Goal: Transaction & Acquisition: Purchase product/service

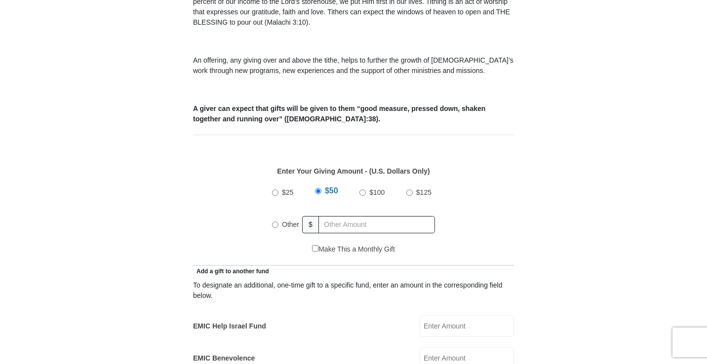
scroll to position [334, 0]
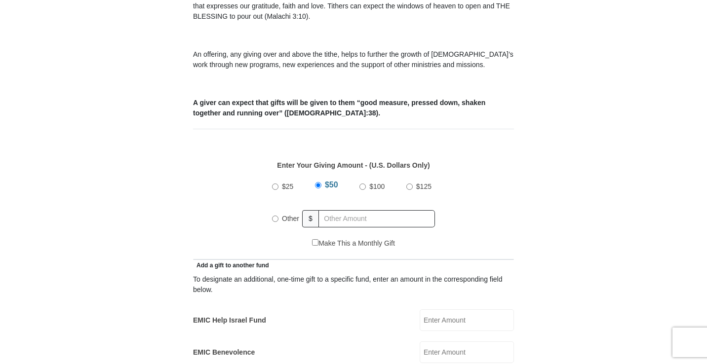
click at [279, 208] on label "Other" at bounding box center [291, 219] width 24 height 22
click at [278, 216] on input "Other" at bounding box center [275, 219] width 6 height 6
radio input "true"
type input "100.00"
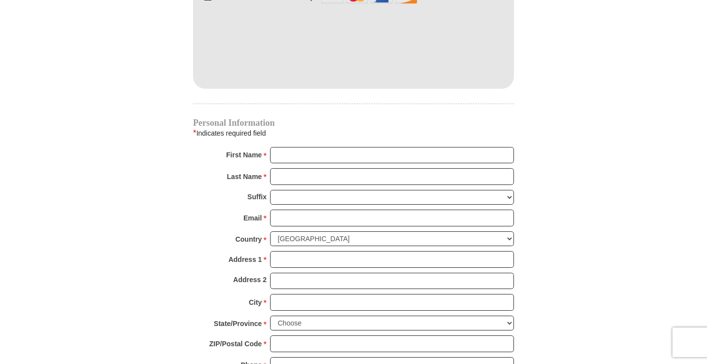
scroll to position [920, 0]
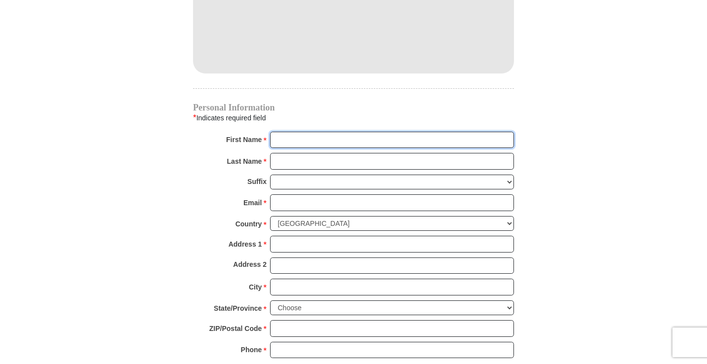
click at [351, 132] on input "First Name *" at bounding box center [392, 140] width 244 height 17
type input "Sheena"
type input "Kendrick"
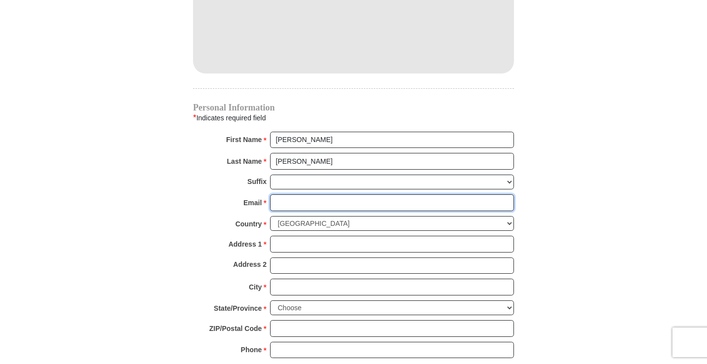
click at [302, 195] on input "Email *" at bounding box center [392, 203] width 244 height 17
type input "sken2637@gmail.com"
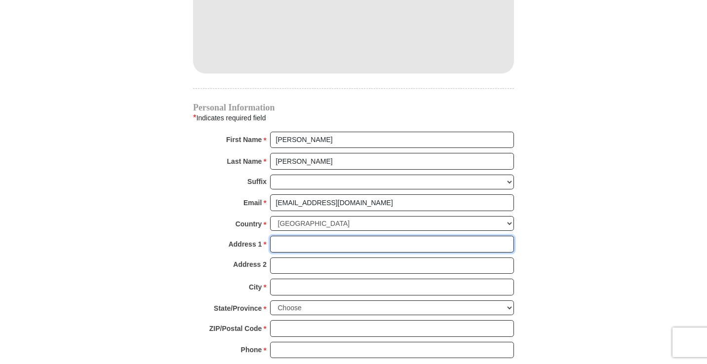
type input "3625 NEW JERSEY RD"
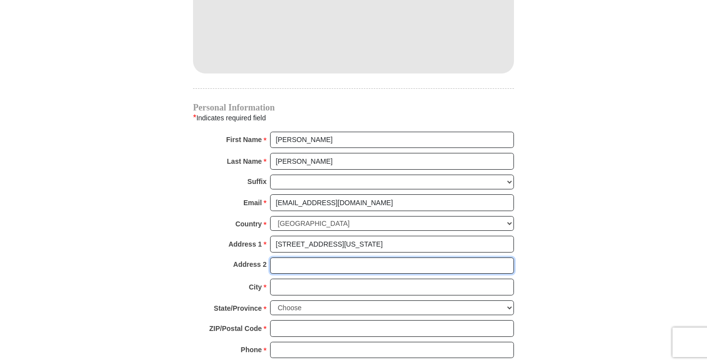
type input "APT 167"
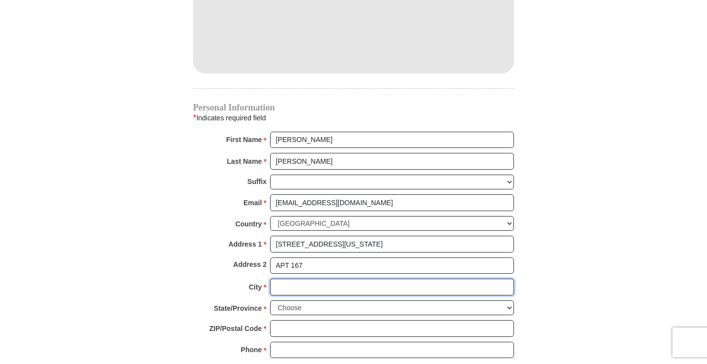
type input "Lakeland"
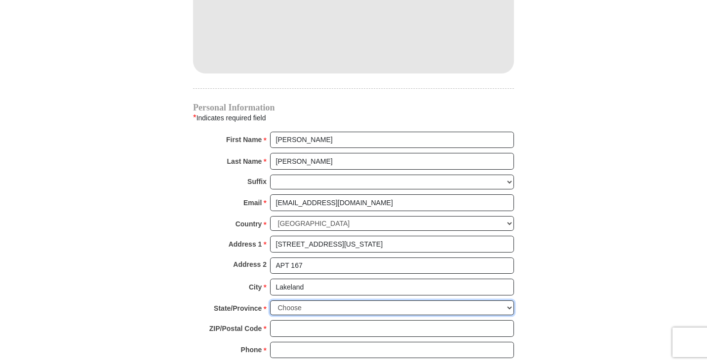
select select "FL"
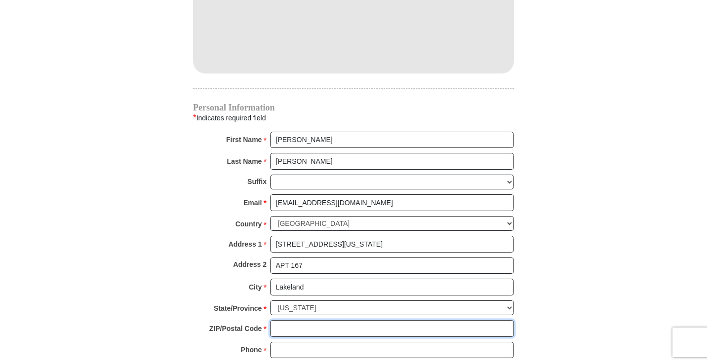
type input "33803"
type input "8633702167"
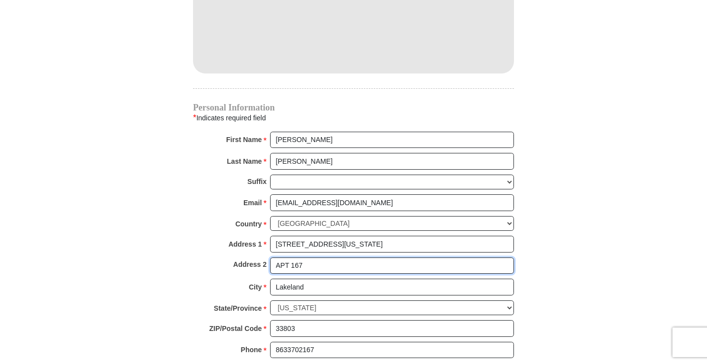
click at [315, 259] on input "APT 167" at bounding box center [392, 266] width 244 height 17
type input "A"
click at [369, 236] on input "3625 NEW JERSEY RD" at bounding box center [392, 244] width 244 height 17
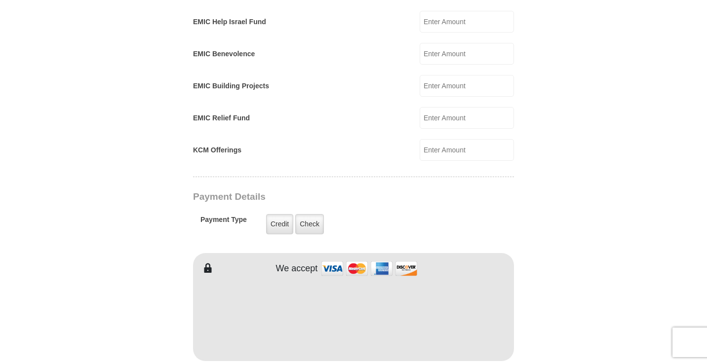
scroll to position [631, 0]
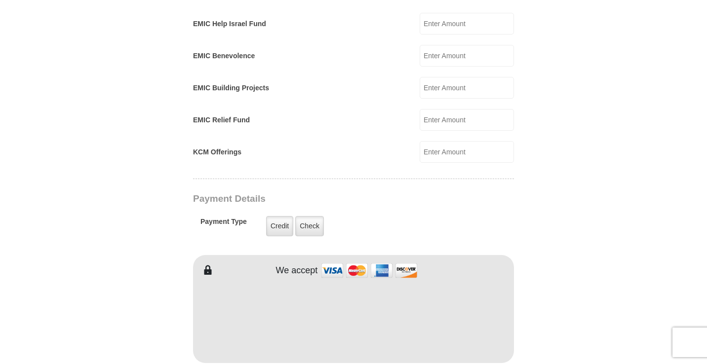
type input "3625 NEW JERSEY RD Apt.167"
click at [521, 271] on form "Eagle Mountain International Church Online Giving Because of gifts like yours, …" at bounding box center [353, 131] width 563 height 1444
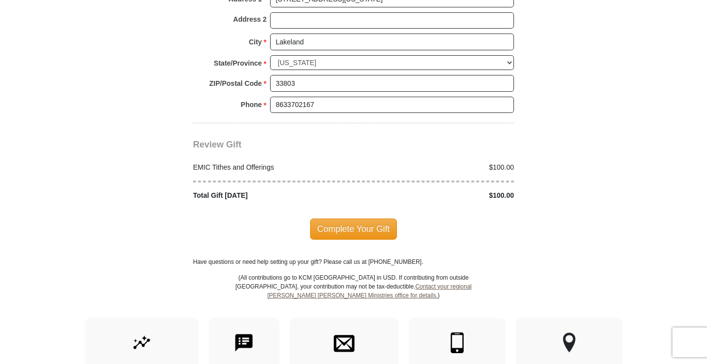
scroll to position [1182, 0]
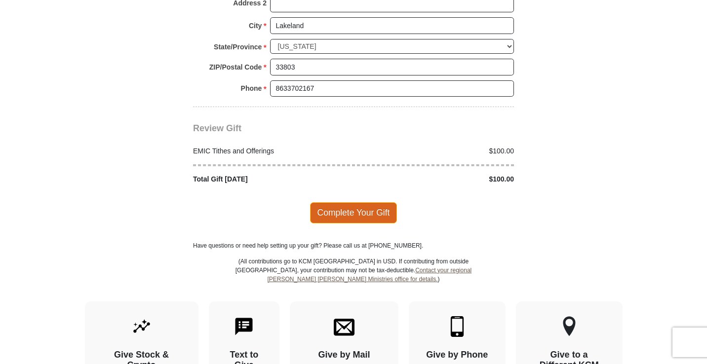
click at [383, 202] on span "Complete Your Gift" at bounding box center [353, 212] width 87 height 21
